Goal: Find specific page/section: Find specific page/section

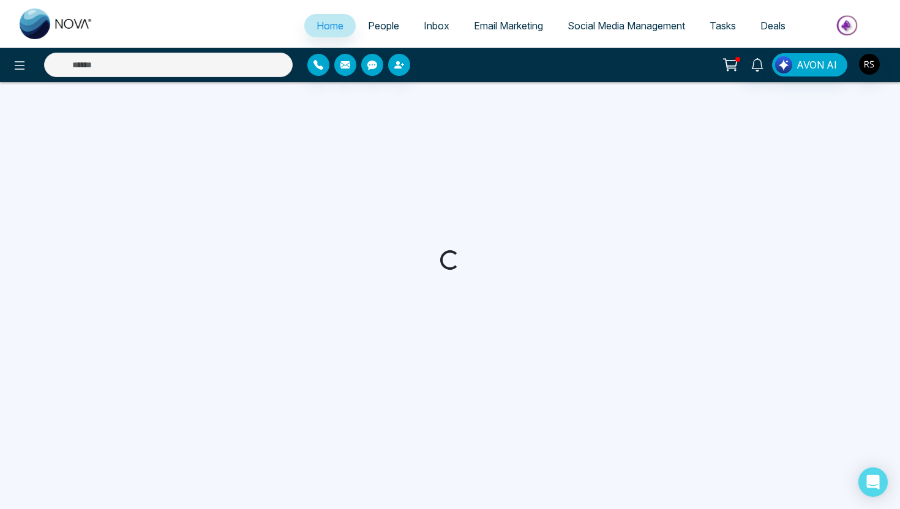
select select "*"
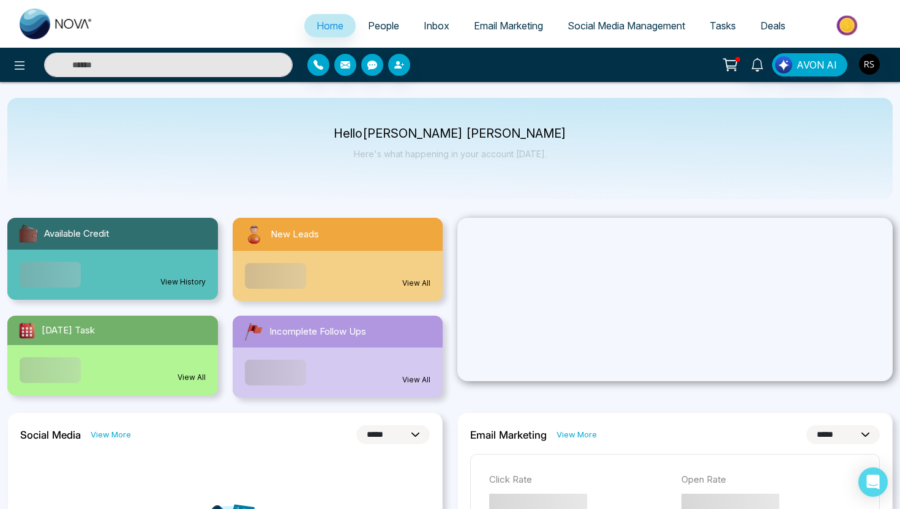
click at [372, 21] on span "People" at bounding box center [383, 26] width 31 height 12
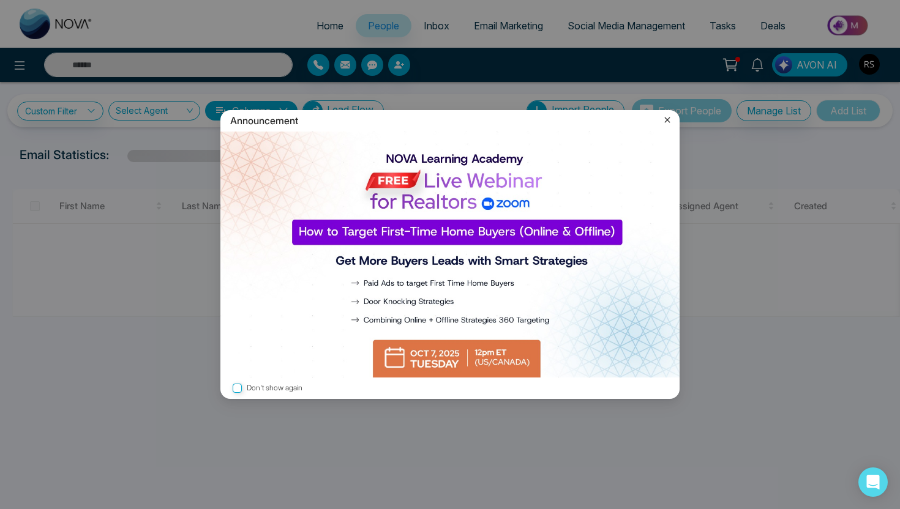
click at [671, 122] on icon at bounding box center [667, 120] width 12 height 12
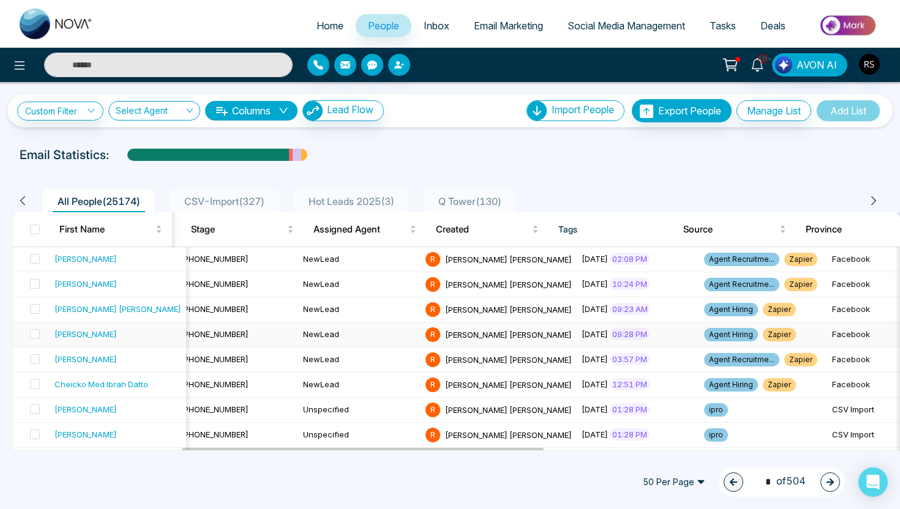
scroll to position [0, 416]
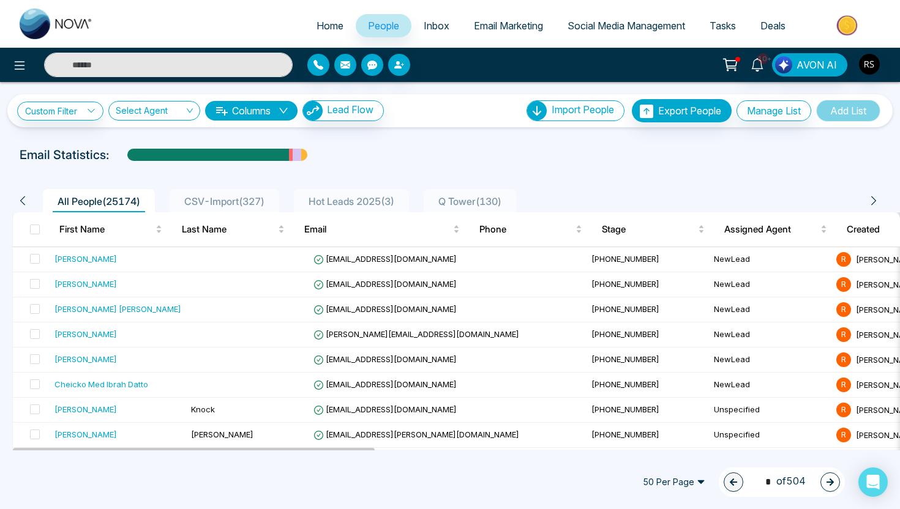
click at [332, 29] on span "Home" at bounding box center [330, 26] width 27 height 12
select select "*"
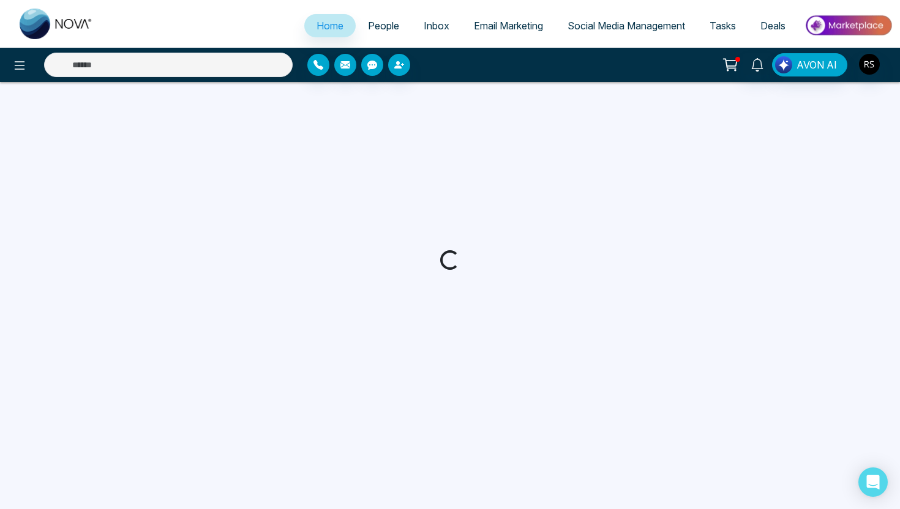
select select "*"
